Goal: Information Seeking & Learning: Find contact information

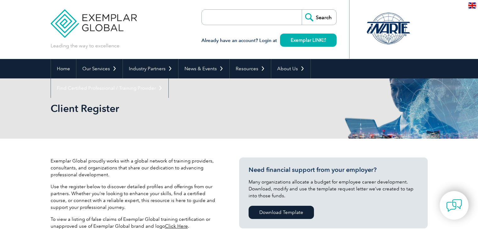
select select "[GEOGRAPHIC_DATA]"
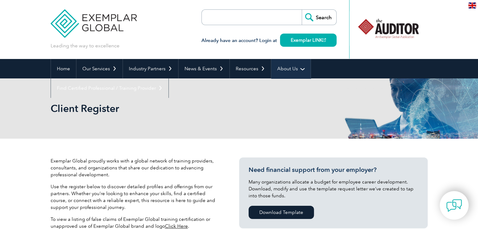
click at [283, 70] on link "About Us" at bounding box center [290, 68] width 39 height 19
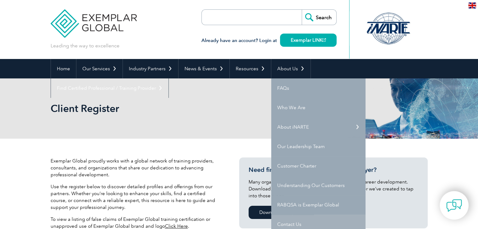
click at [300, 224] on link "Contact Us" at bounding box center [318, 224] width 94 height 19
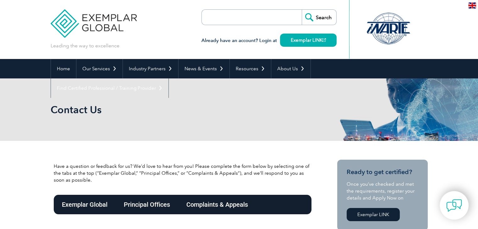
scroll to position [157, 0]
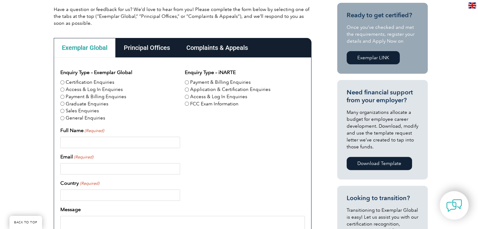
click at [151, 49] on div "Principal Offices" at bounding box center [147, 47] width 62 height 19
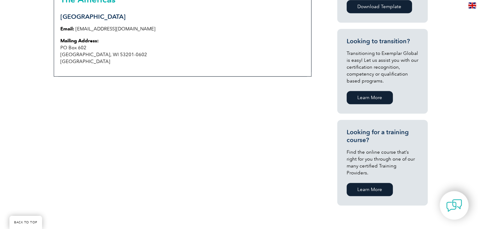
scroll to position [126, 0]
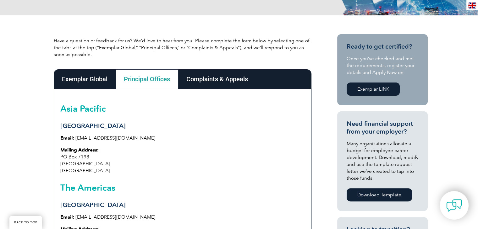
click at [216, 75] on div "Complaints & Appeals" at bounding box center [217, 78] width 78 height 19
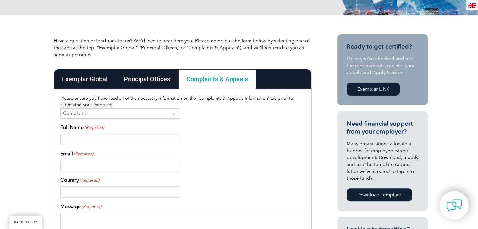
click at [157, 87] on div "Principal Offices" at bounding box center [147, 78] width 62 height 19
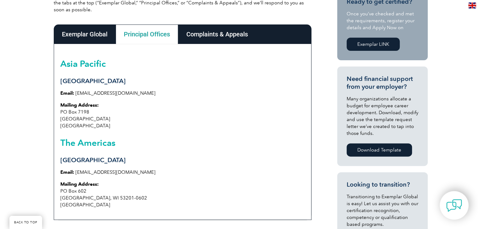
scroll to position [157, 0]
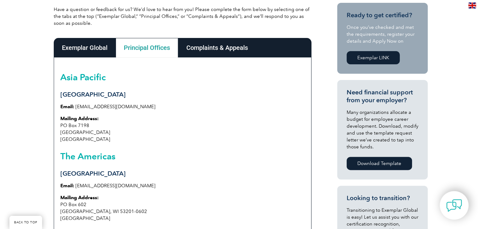
click at [94, 51] on div "Exemplar Global" at bounding box center [85, 47] width 62 height 19
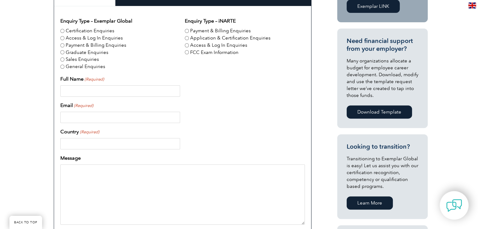
scroll to position [188, 0]
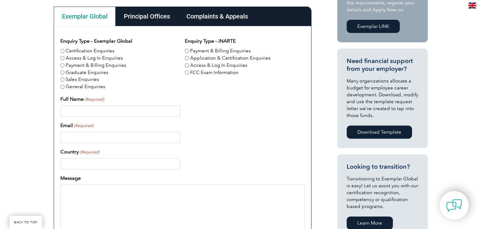
click at [152, 23] on div "Principal Offices" at bounding box center [147, 16] width 62 height 19
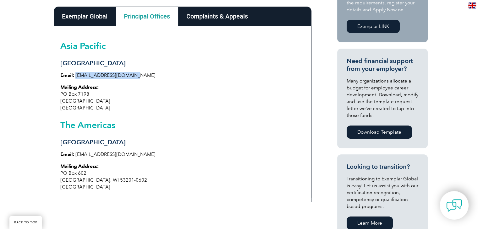
drag, startPoint x: 131, startPoint y: 76, endPoint x: 75, endPoint y: 75, distance: 55.3
click at [75, 75] on p "Email: info@exemplarglobal.org" at bounding box center [182, 75] width 244 height 7
copy link "info@exemplarglobal.org"
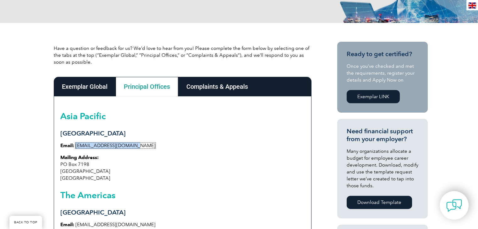
scroll to position [31, 0]
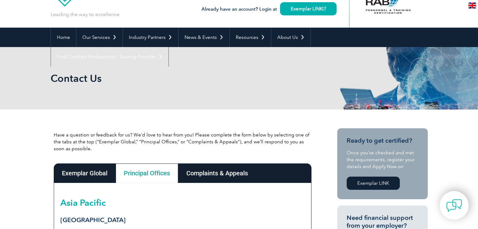
click at [93, 170] on div "Exemplar Global" at bounding box center [85, 173] width 62 height 19
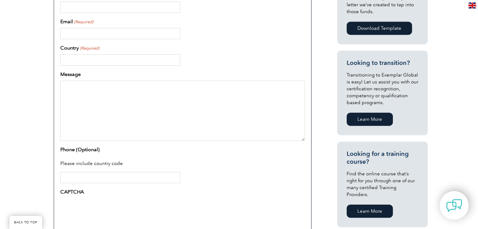
scroll to position [265, 0]
